Goal: Transaction & Acquisition: Obtain resource

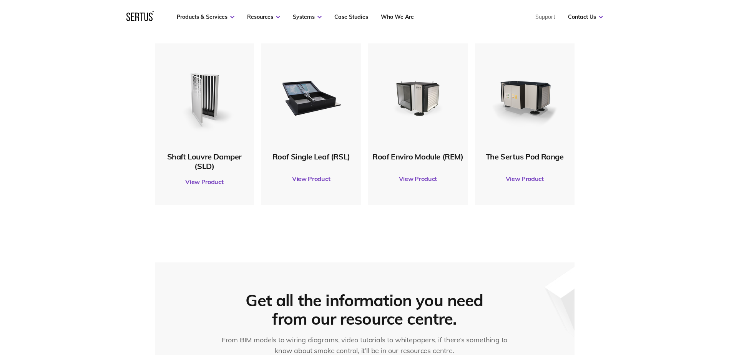
scroll to position [436, 0]
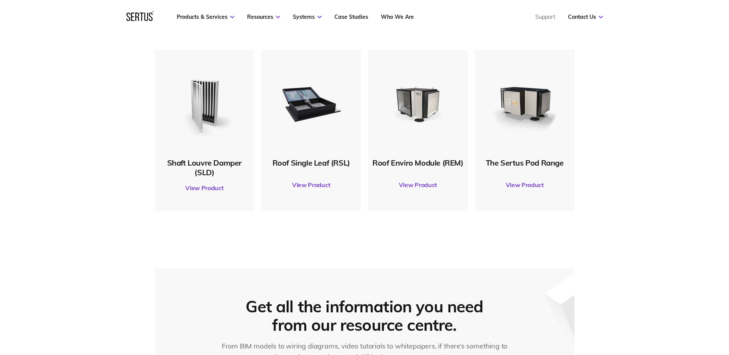
click at [200, 187] on link "View Product" at bounding box center [205, 188] width 92 height 22
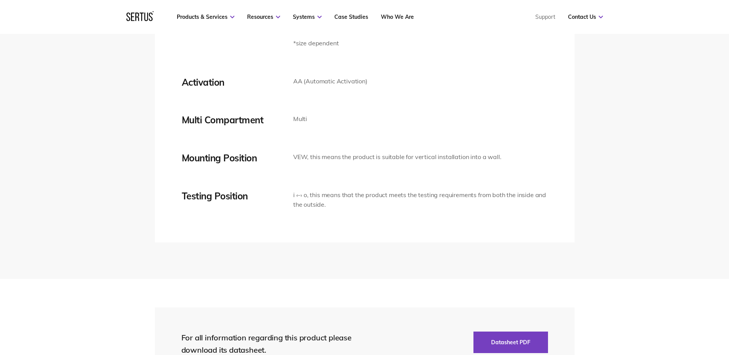
scroll to position [1641, 0]
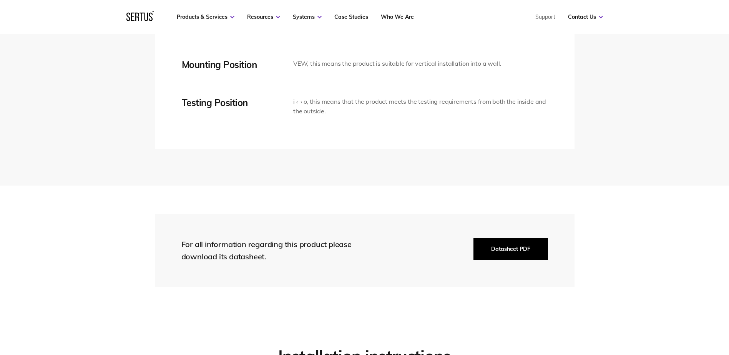
click at [505, 250] on button "Datasheet PDF" at bounding box center [511, 249] width 75 height 22
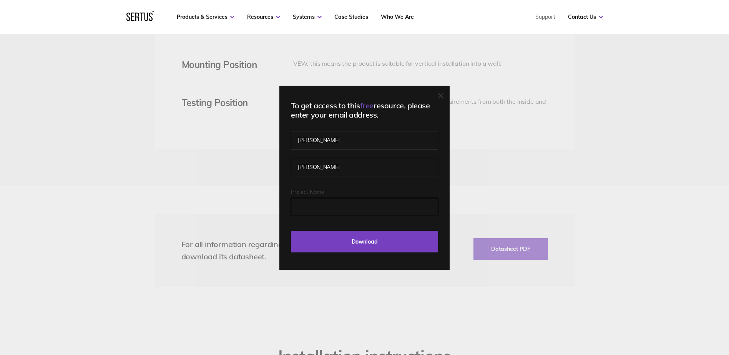
click at [316, 209] on input "Project Name" at bounding box center [364, 207] width 147 height 18
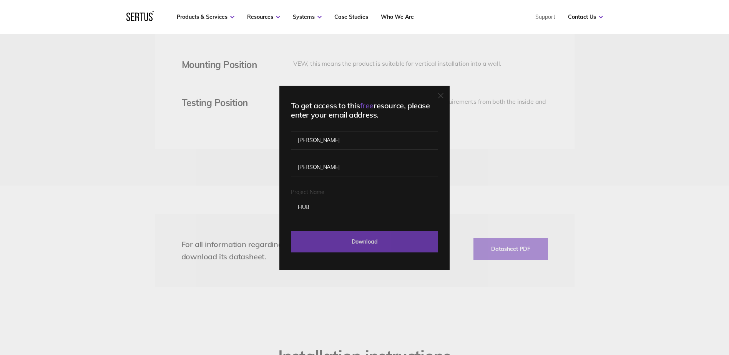
type input "HUB"
click at [358, 243] on input "Download" at bounding box center [364, 242] width 147 height 22
